Goal: Information Seeking & Learning: Learn about a topic

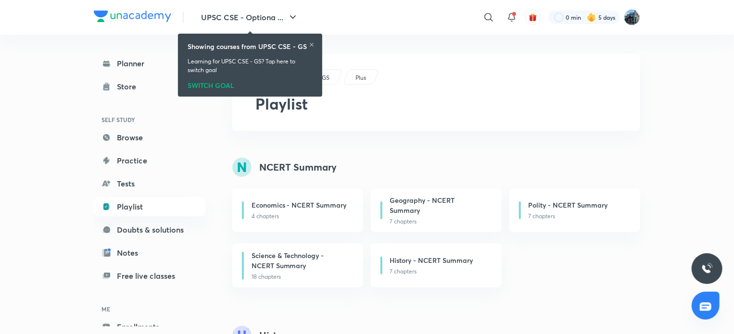
click at [156, 204] on link "Playlist" at bounding box center [150, 206] width 112 height 19
click at [140, 206] on link "Playlist" at bounding box center [150, 206] width 112 height 19
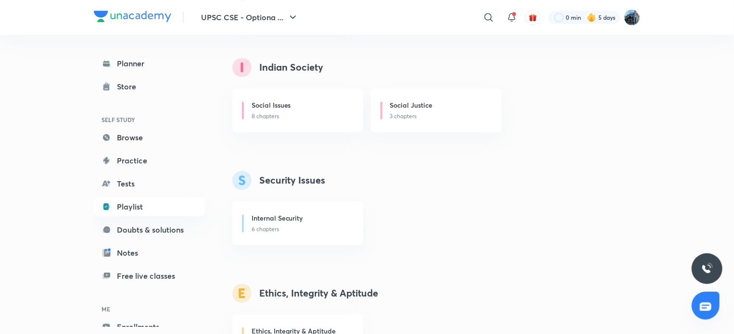
scroll to position [877, 0]
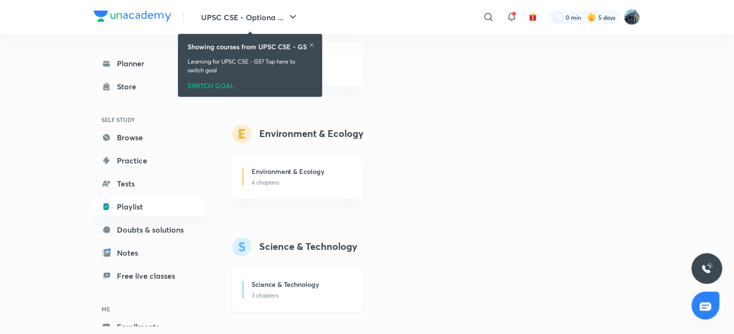
click at [327, 275] on div "Science & Technology 3 chapters" at bounding box center [297, 290] width 131 height 44
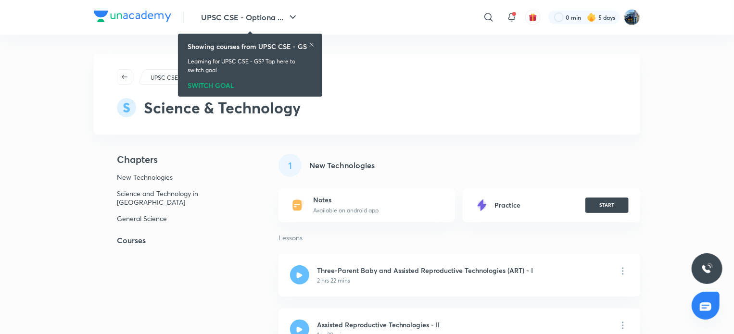
click at [311, 42] on icon at bounding box center [312, 45] width 6 height 6
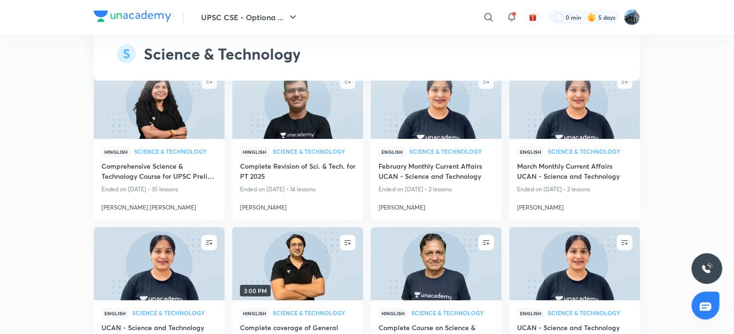
scroll to position [1755, 0]
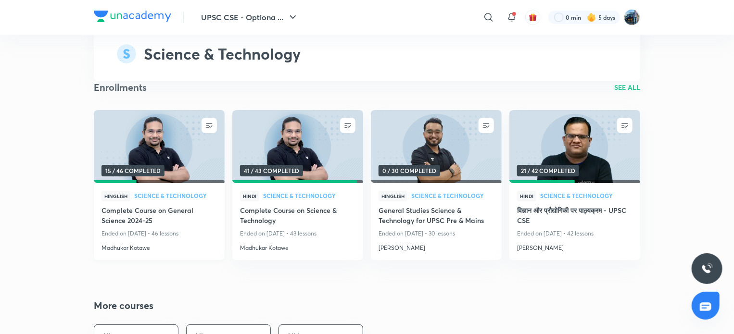
click at [208, 119] on img at bounding box center [158, 146] width 133 height 75
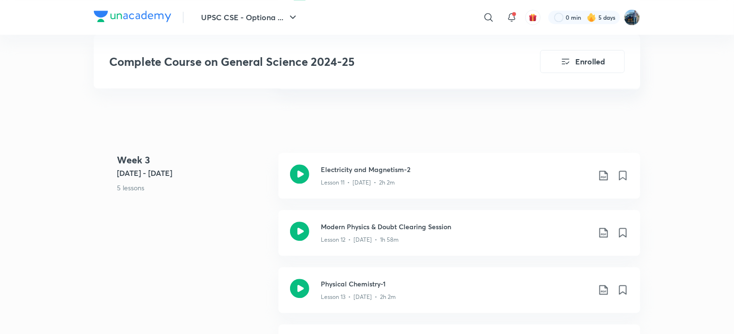
scroll to position [1463, 0]
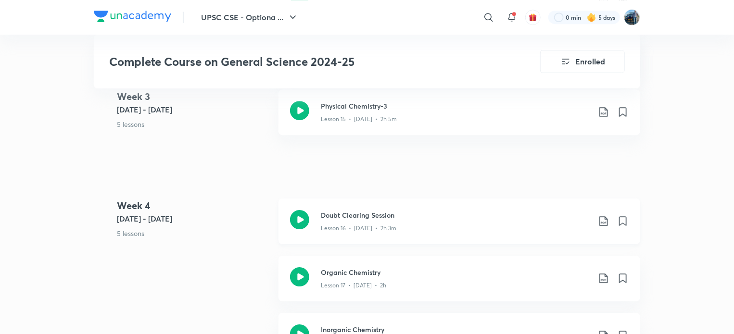
click at [519, 223] on div "Lesson 16 • [DATE] • 2h 3m" at bounding box center [455, 226] width 269 height 13
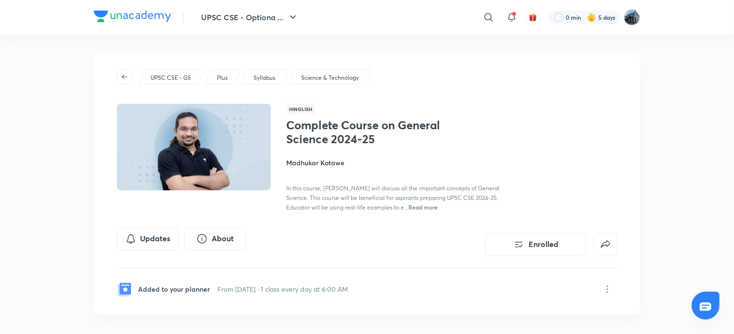
scroll to position [1755, 0]
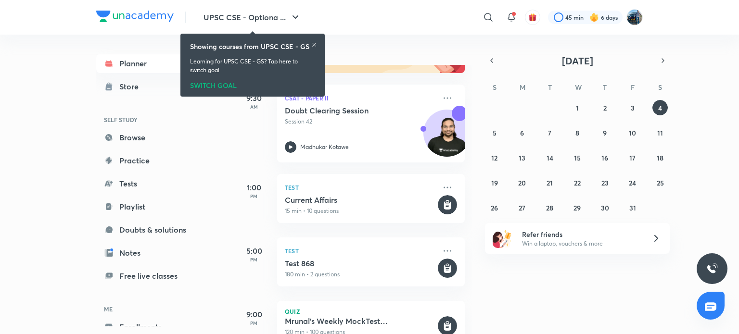
scroll to position [159, 0]
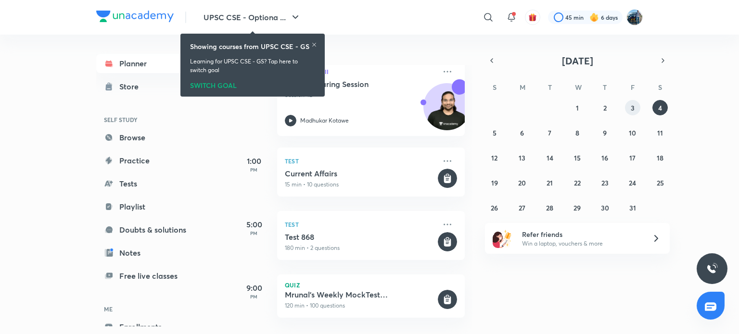
click at [628, 107] on button "3" at bounding box center [632, 107] width 15 height 15
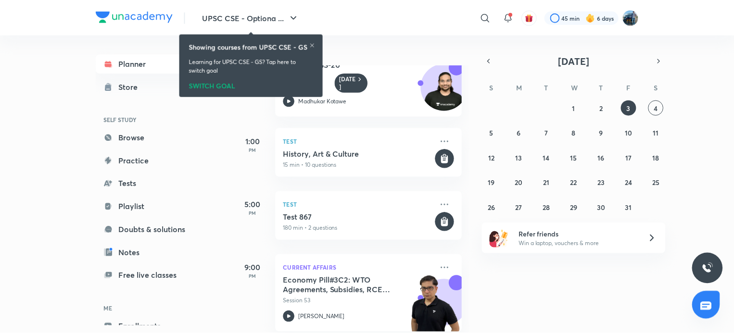
scroll to position [52, 0]
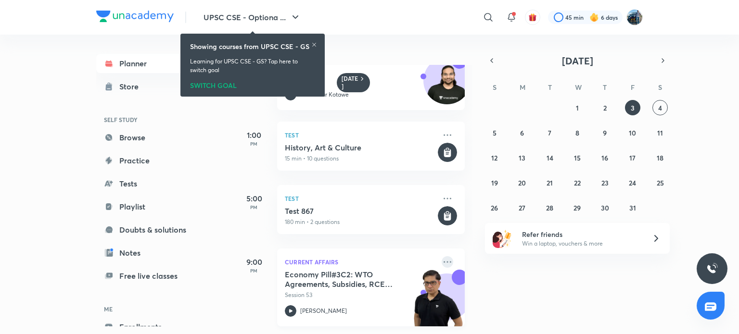
click at [442, 256] on icon at bounding box center [448, 262] width 12 height 12
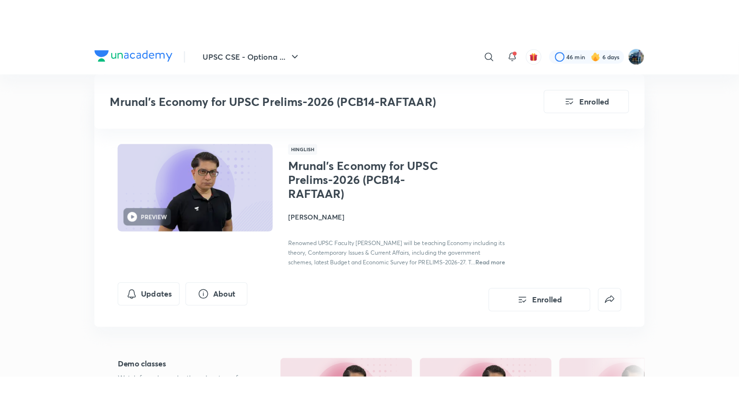
scroll to position [292, 0]
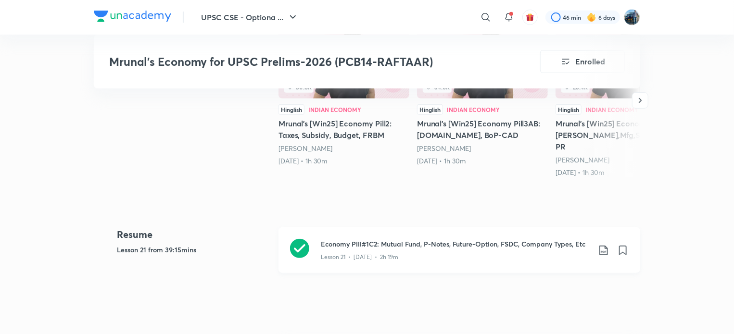
click at [502, 262] on div "Economy Pill#1C2: Mutual Fund, P-Notes, Future-Option, FSDC, Company Types, Etc…" at bounding box center [460, 251] width 362 height 46
